Goal: Check status: Check status

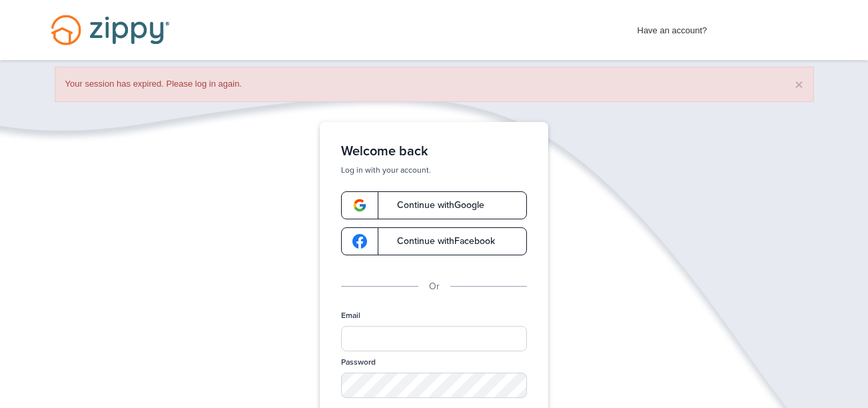
click at [445, 201] on span "Continue with Google" at bounding box center [434, 204] width 101 height 9
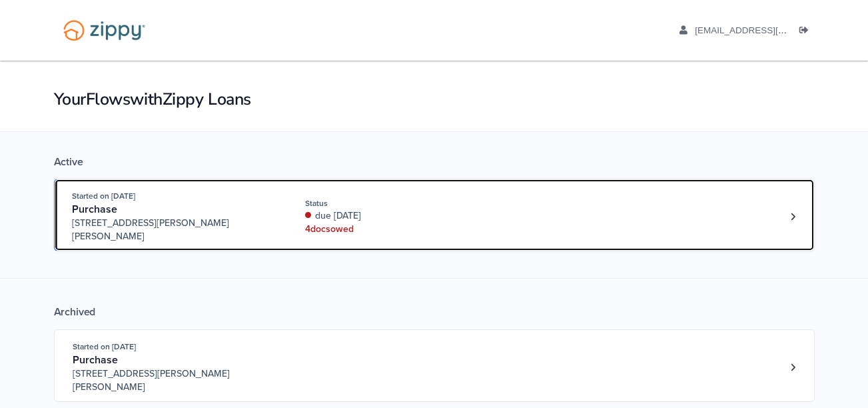
click at [446, 214] on div "due 45 days ago" at bounding box center [394, 215] width 178 height 13
